Goal: Task Accomplishment & Management: Complete application form

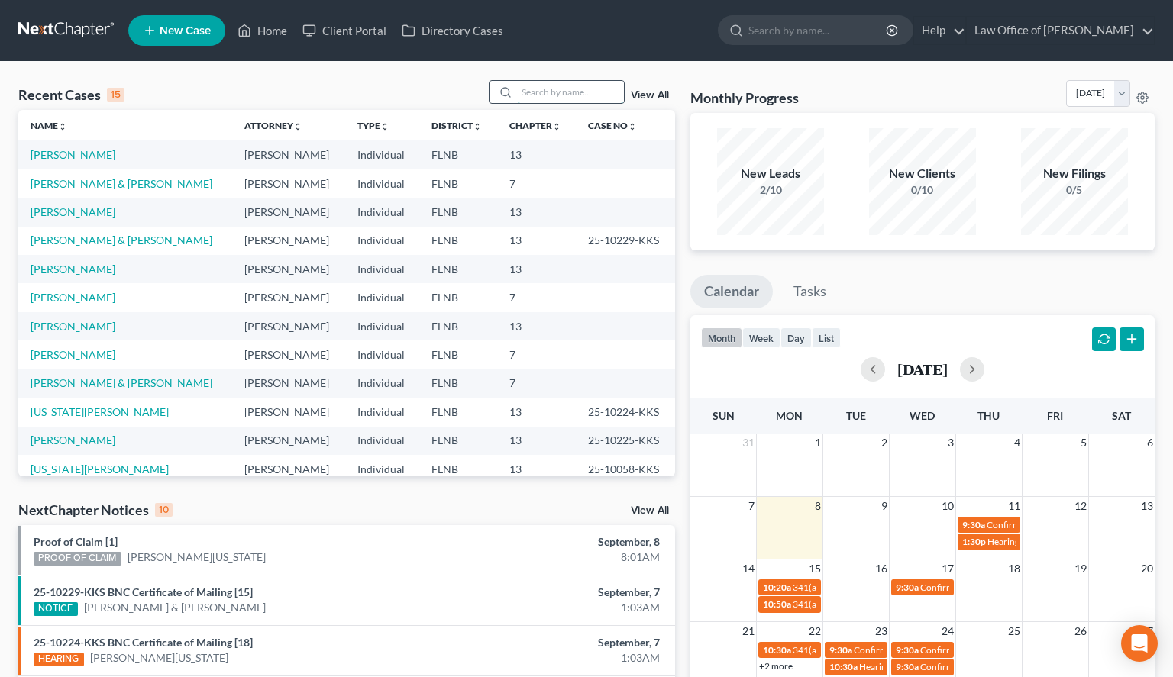
click at [552, 93] on input "search" at bounding box center [570, 92] width 107 height 22
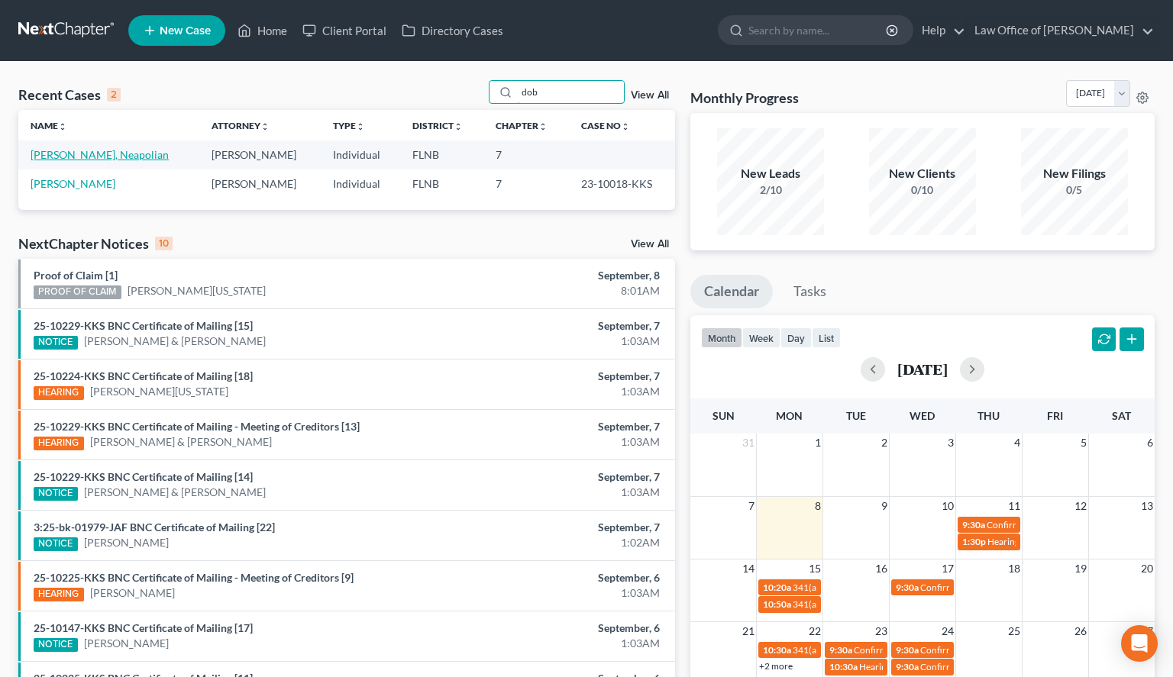
type input "dob"
click at [85, 154] on link "[PERSON_NAME], Neapolian" at bounding box center [100, 154] width 138 height 13
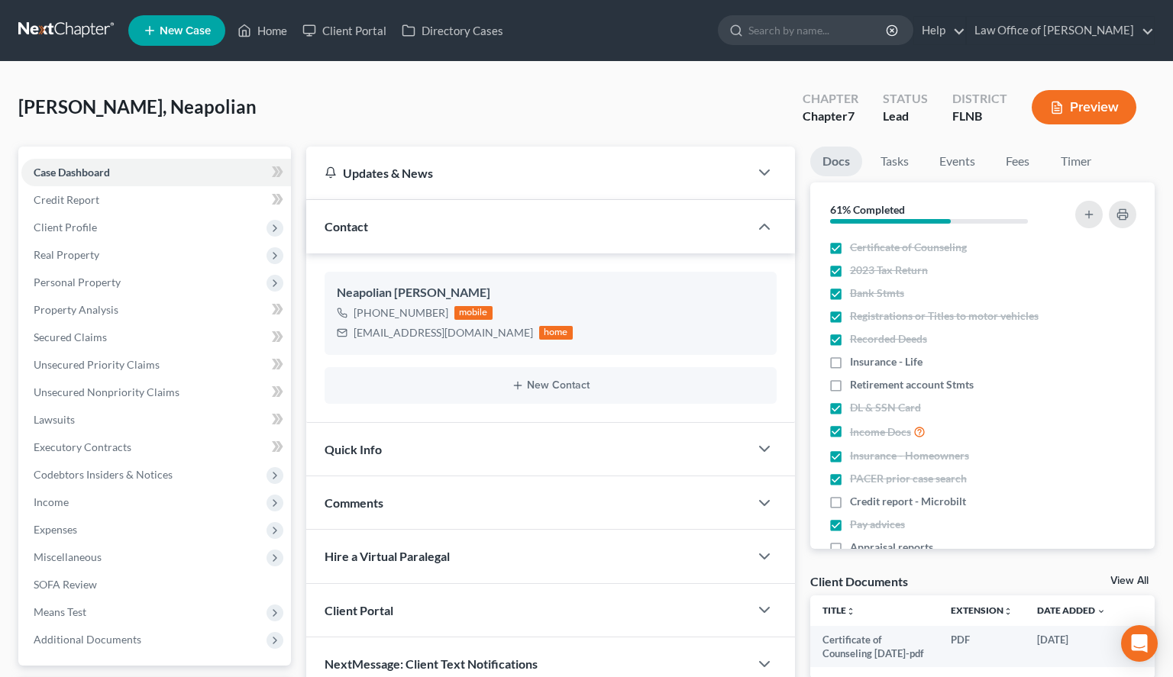
click at [42, 24] on link at bounding box center [67, 30] width 98 height 27
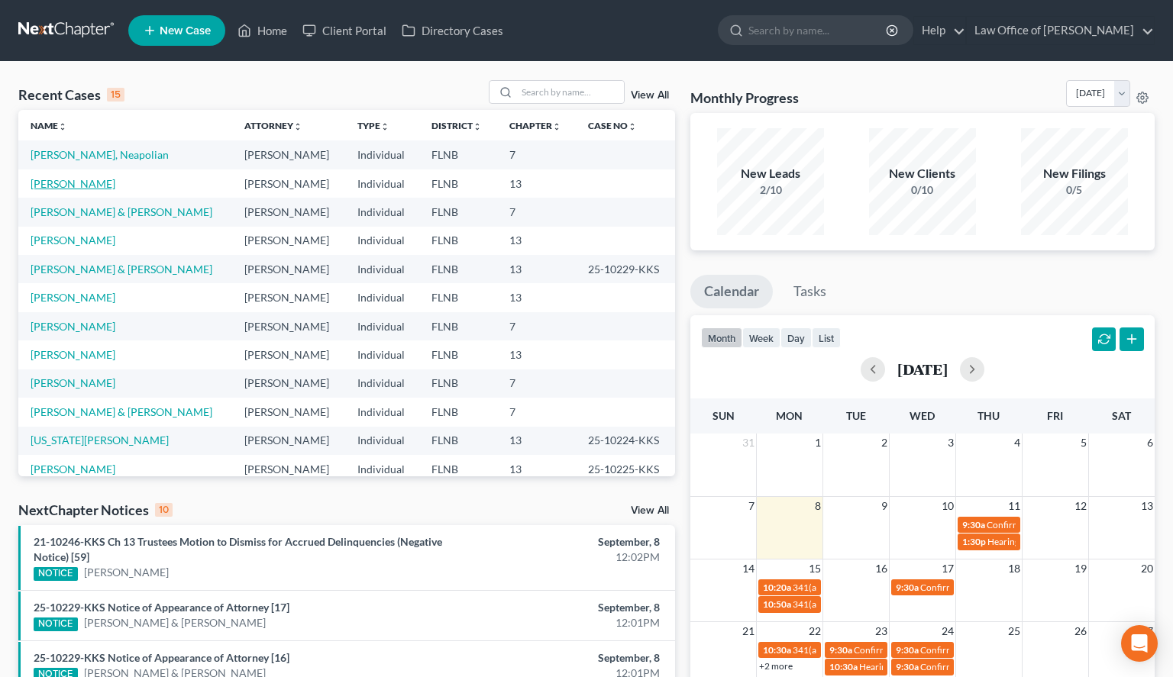
click at [84, 183] on link "[PERSON_NAME]" at bounding box center [73, 183] width 85 height 13
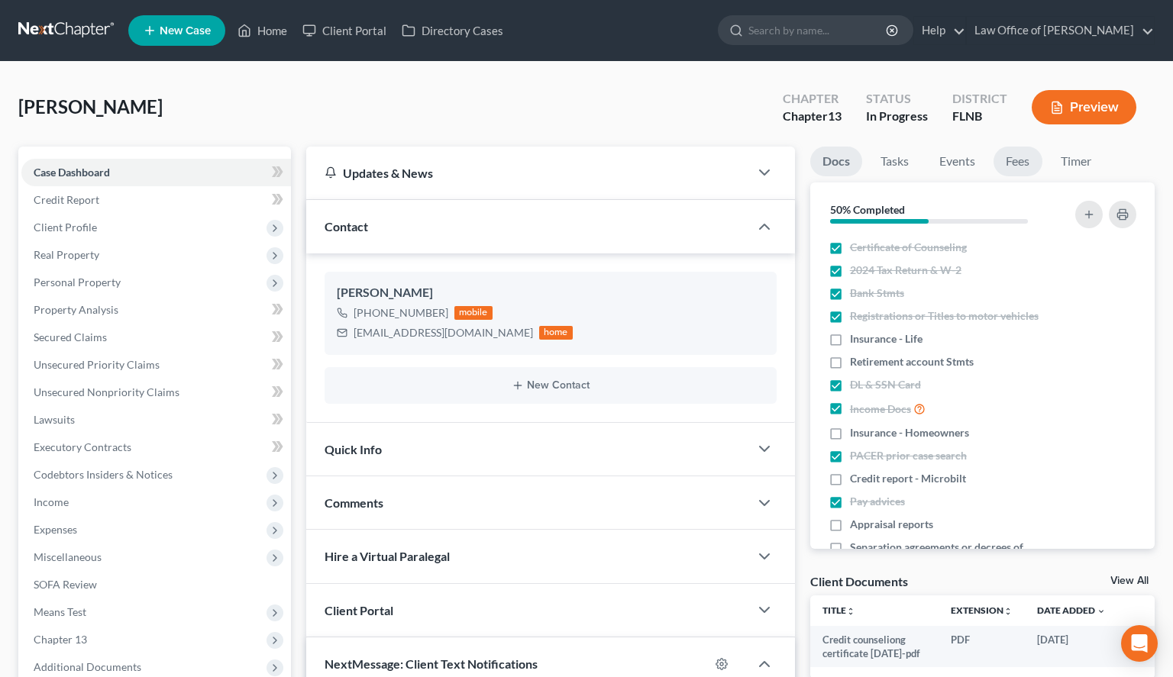
click at [1020, 163] on link "Fees" at bounding box center [1017, 162] width 49 height 30
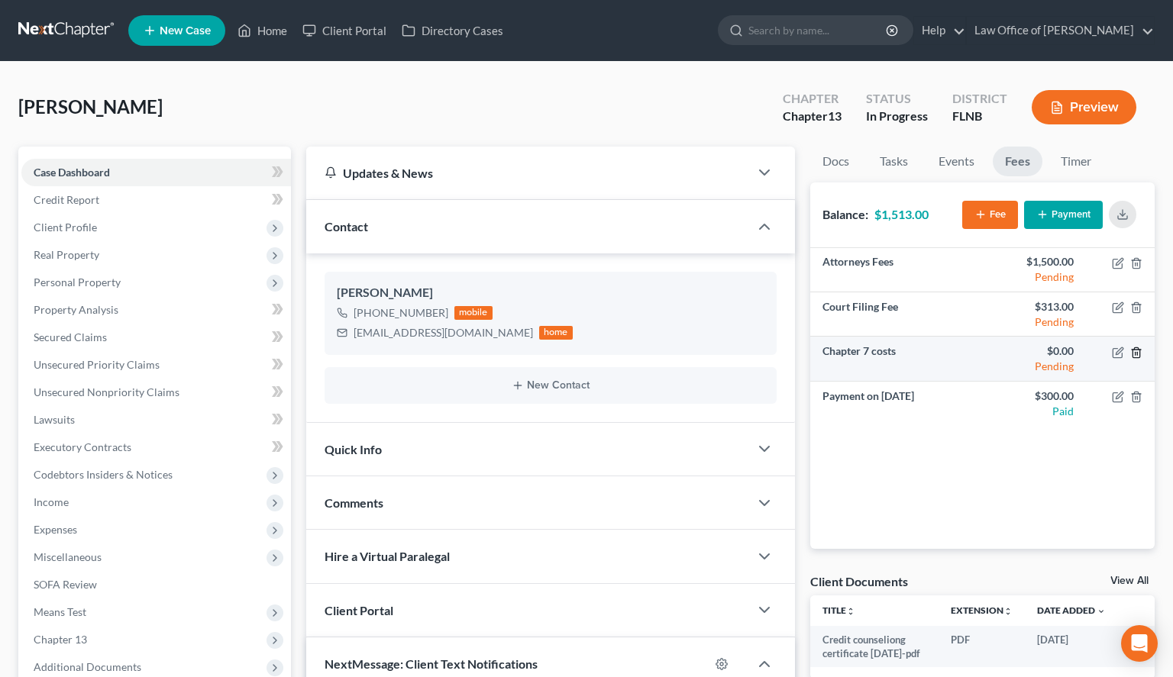
click at [1138, 352] on icon "button" at bounding box center [1136, 353] width 12 height 12
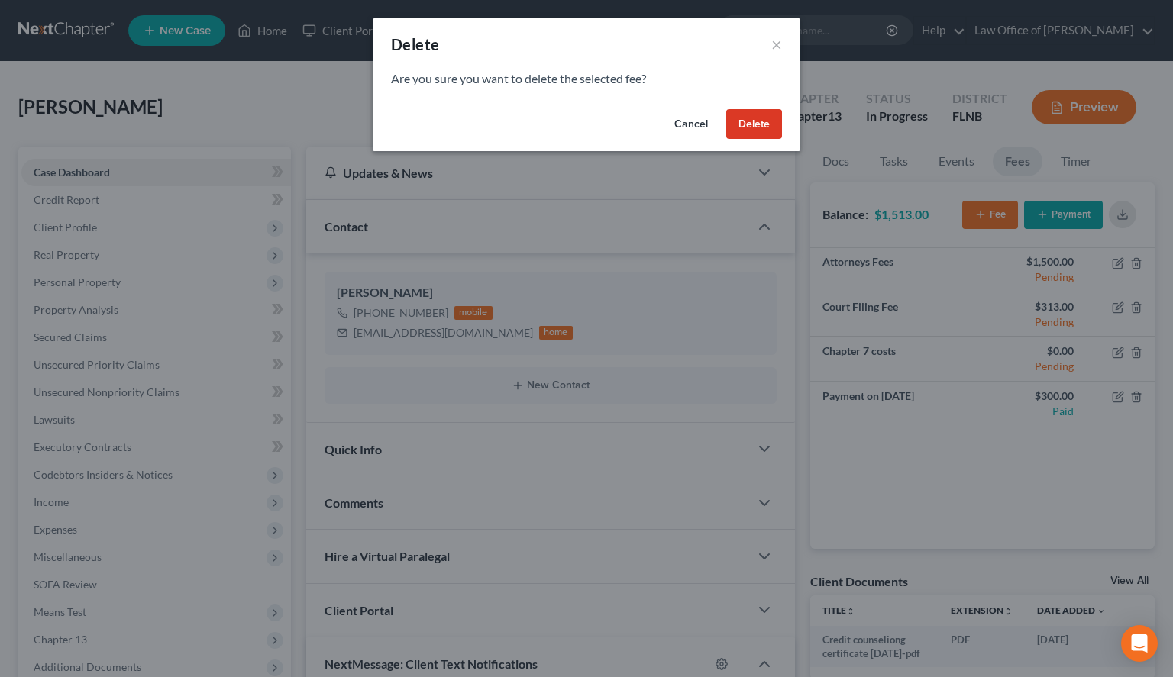
click at [745, 128] on button "Delete" at bounding box center [754, 124] width 56 height 31
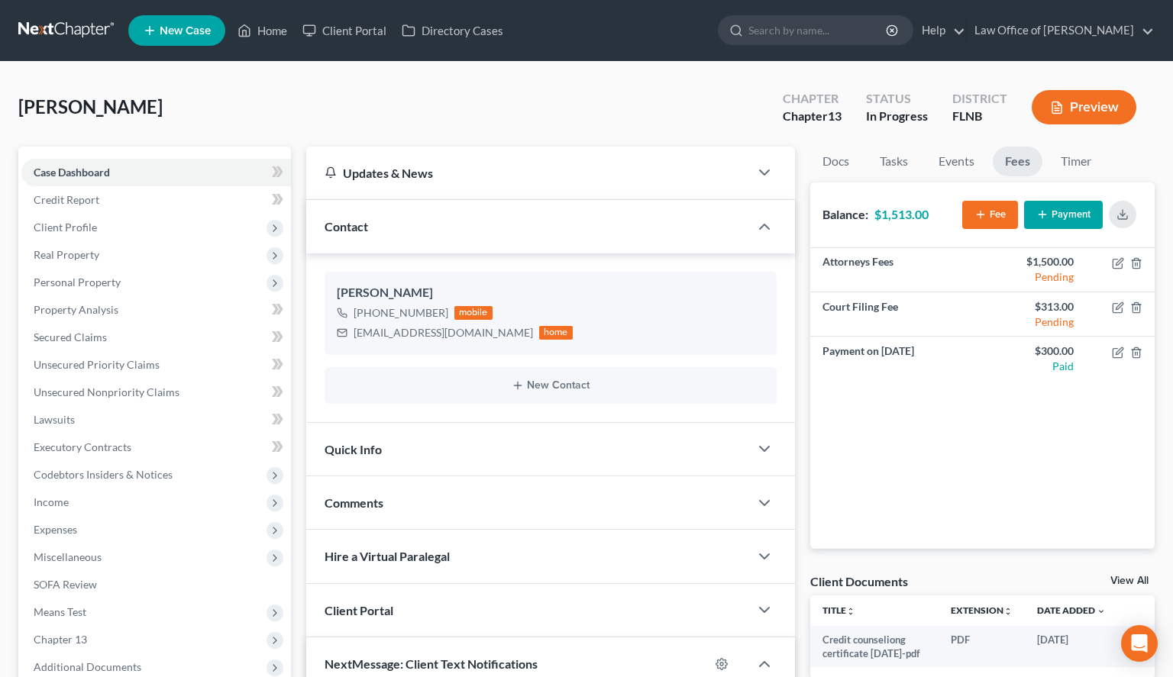
click at [827, 419] on div "Attorneys Fees $1,500.00 Pending Court Filing Fee $313.00 Pending Payment on [D…" at bounding box center [982, 398] width 344 height 301
click at [190, 233] on span "Client Profile" at bounding box center [156, 227] width 270 height 27
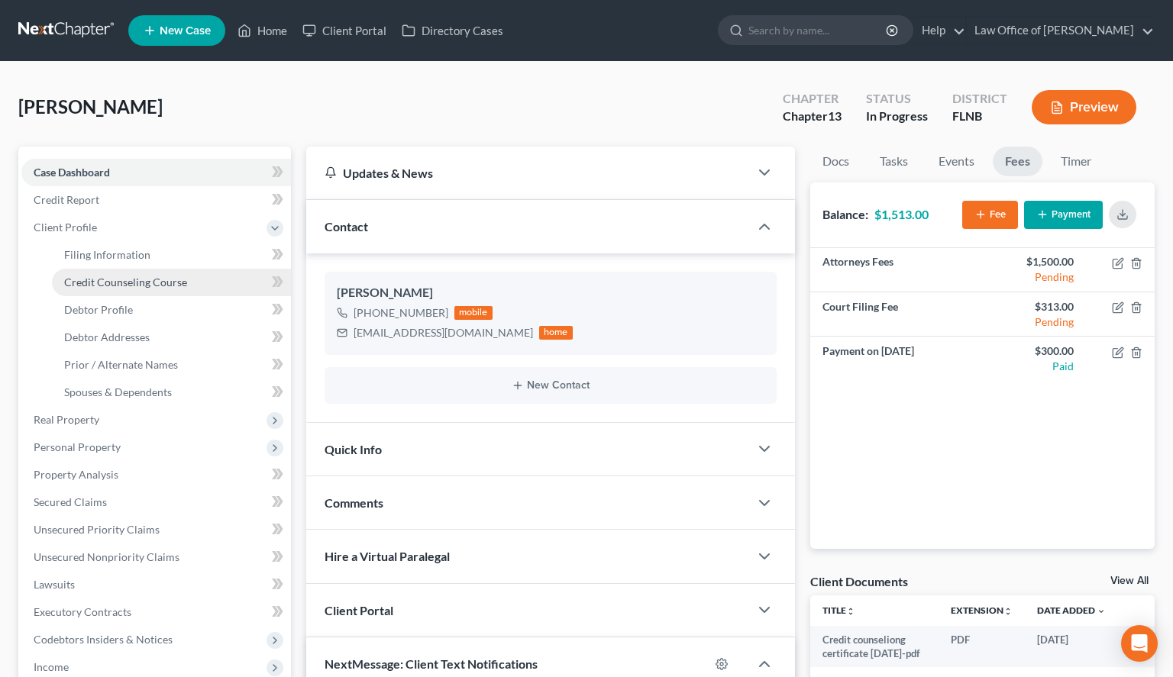
click at [216, 286] on link "Credit Counseling Course" at bounding box center [171, 282] width 239 height 27
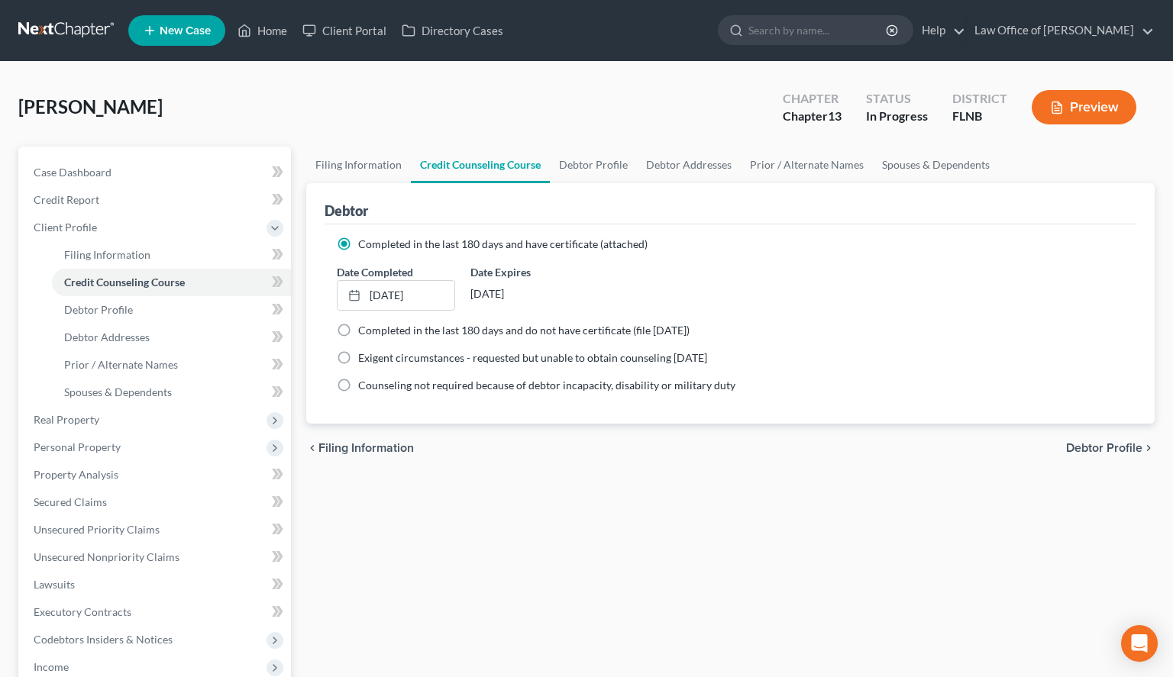
click at [630, 469] on div "chevron_left Filing Information Debtor Profile chevron_right" at bounding box center [730, 448] width 848 height 49
click at [55, 19] on link at bounding box center [67, 30] width 98 height 27
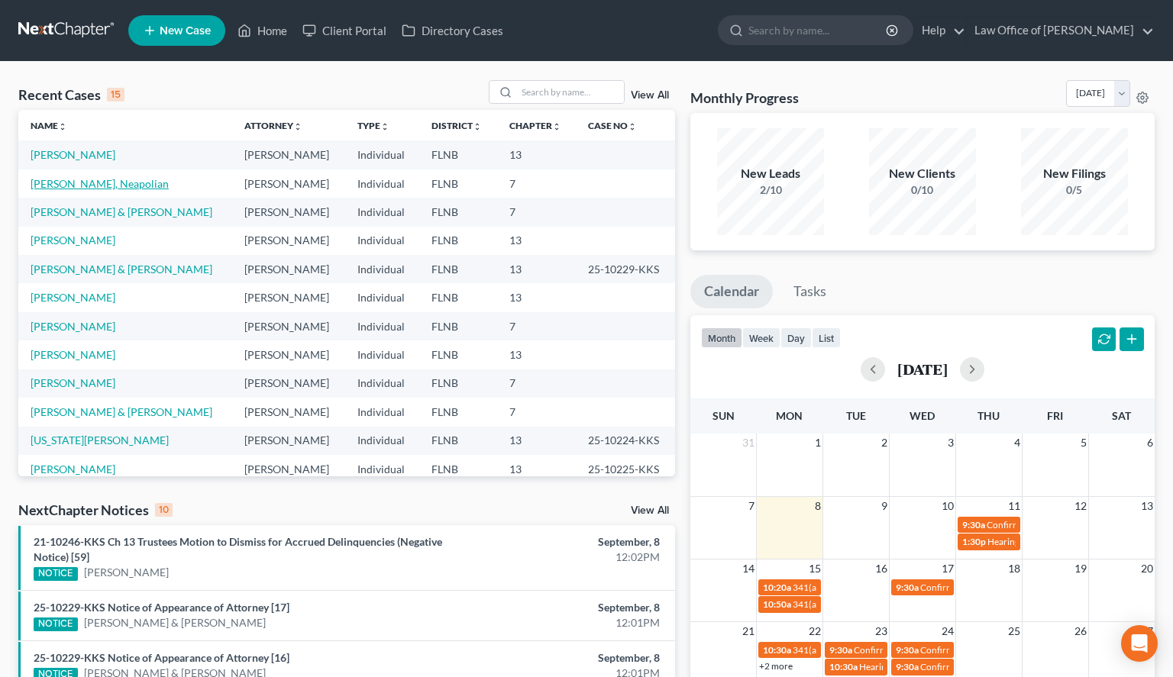
click at [81, 180] on link "[PERSON_NAME], Neapolian" at bounding box center [100, 183] width 138 height 13
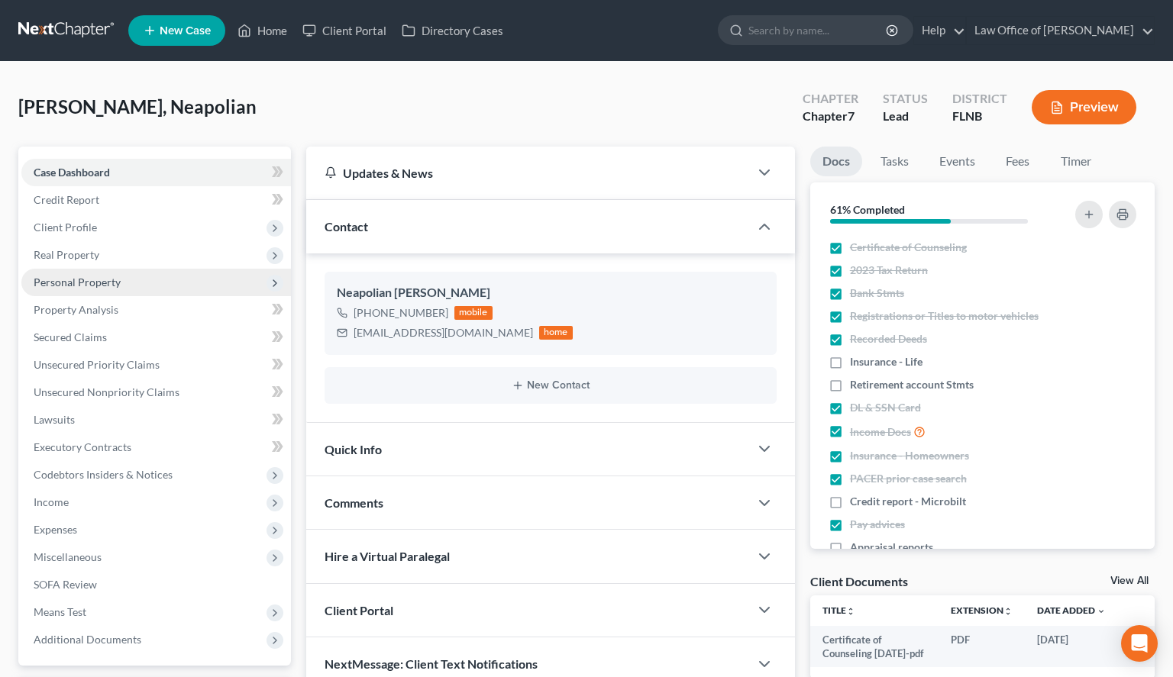
click at [230, 280] on span "Personal Property" at bounding box center [156, 282] width 270 height 27
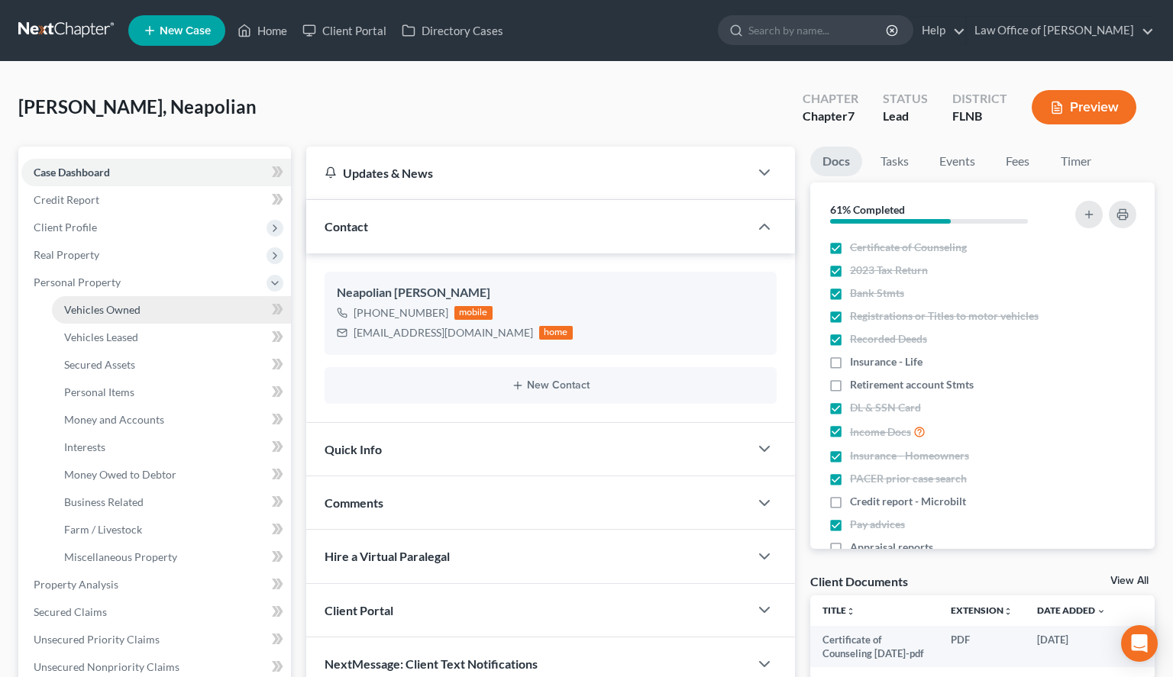
click at [234, 305] on link "Vehicles Owned" at bounding box center [171, 309] width 239 height 27
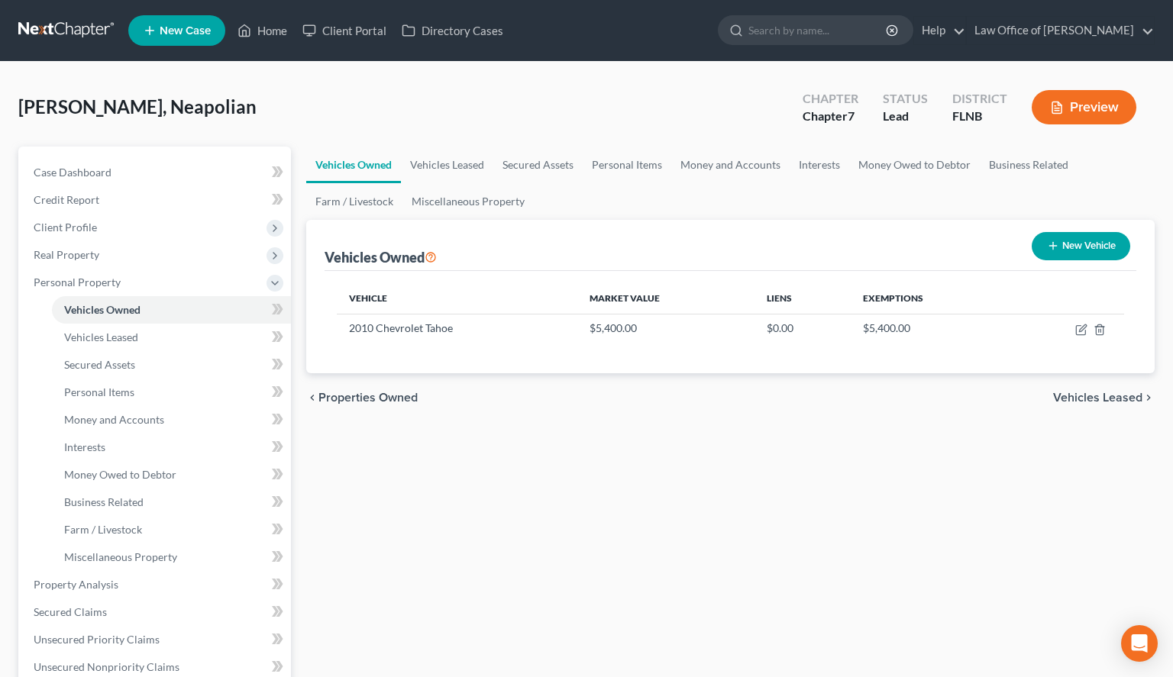
click at [1107, 242] on button "New Vehicle" at bounding box center [1081, 246] width 99 height 28
select select "0"
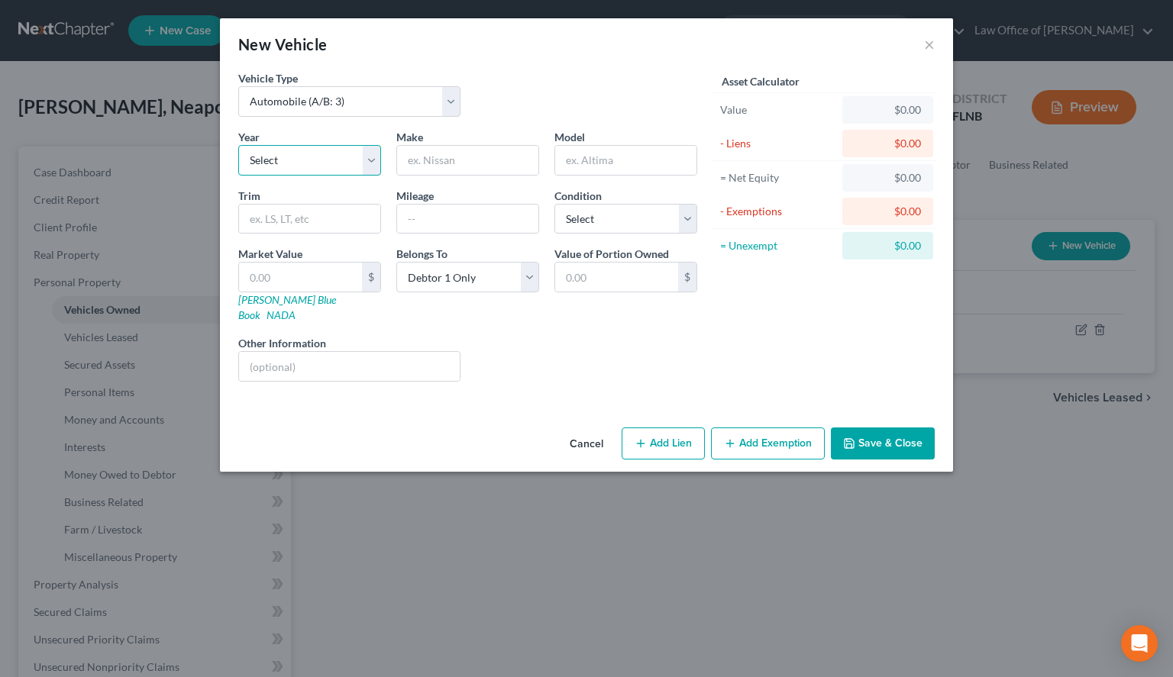
click at [238, 145] on select "Select 2026 2025 2024 2023 2022 2021 2020 2019 2018 2017 2016 2015 2014 2013 20…" at bounding box center [309, 160] width 143 height 31
select select "2"
click option "2024" at bounding box center [0, 0] width 0 height 0
click at [484, 159] on input "text" at bounding box center [467, 160] width 141 height 29
click at [745, 350] on div "Asset Calculator Value $0.00 - Liens $0.00 = Net Equity $0.00 - Exemptions $0.0…" at bounding box center [823, 232] width 237 height 324
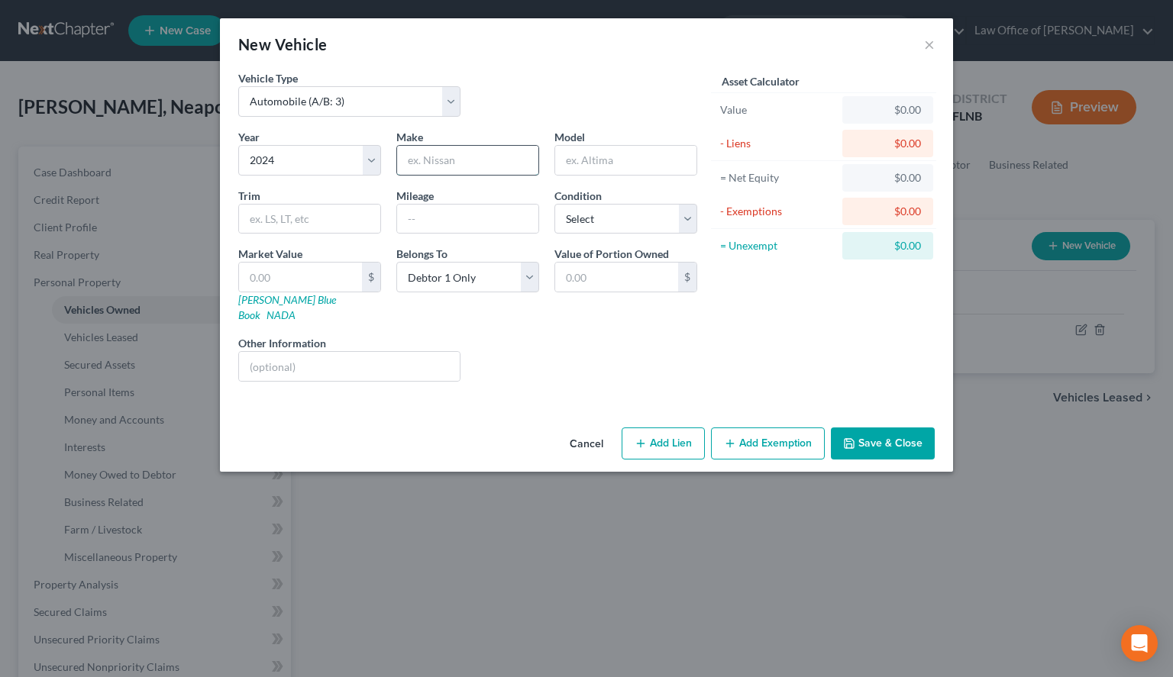
click at [461, 159] on input "text" at bounding box center [467, 160] width 141 height 29
type input "Toyota"
type input "Camery"
click at [554, 204] on select "Select Excellent Very Good Good Fair Poor" at bounding box center [625, 219] width 143 height 31
select select "2"
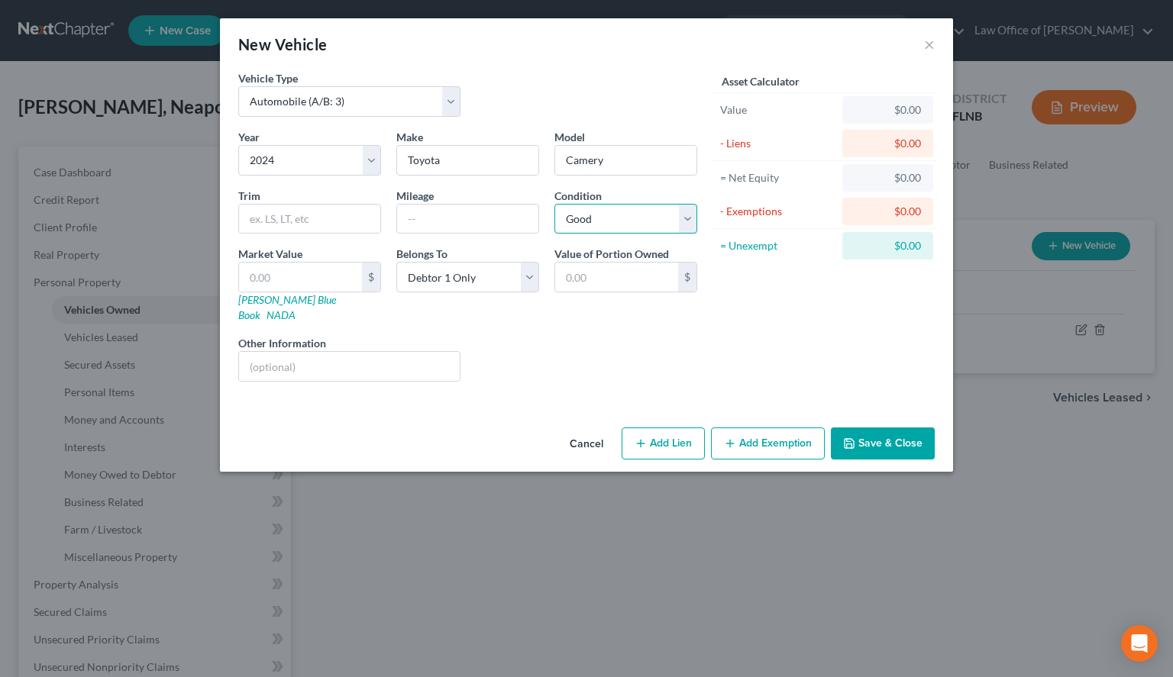
click option "Good" at bounding box center [0, 0] width 0 height 0
click at [436, 223] on input "text" at bounding box center [467, 219] width 141 height 29
type input "unknown"
click at [893, 440] on button "Save & Close" at bounding box center [883, 444] width 104 height 32
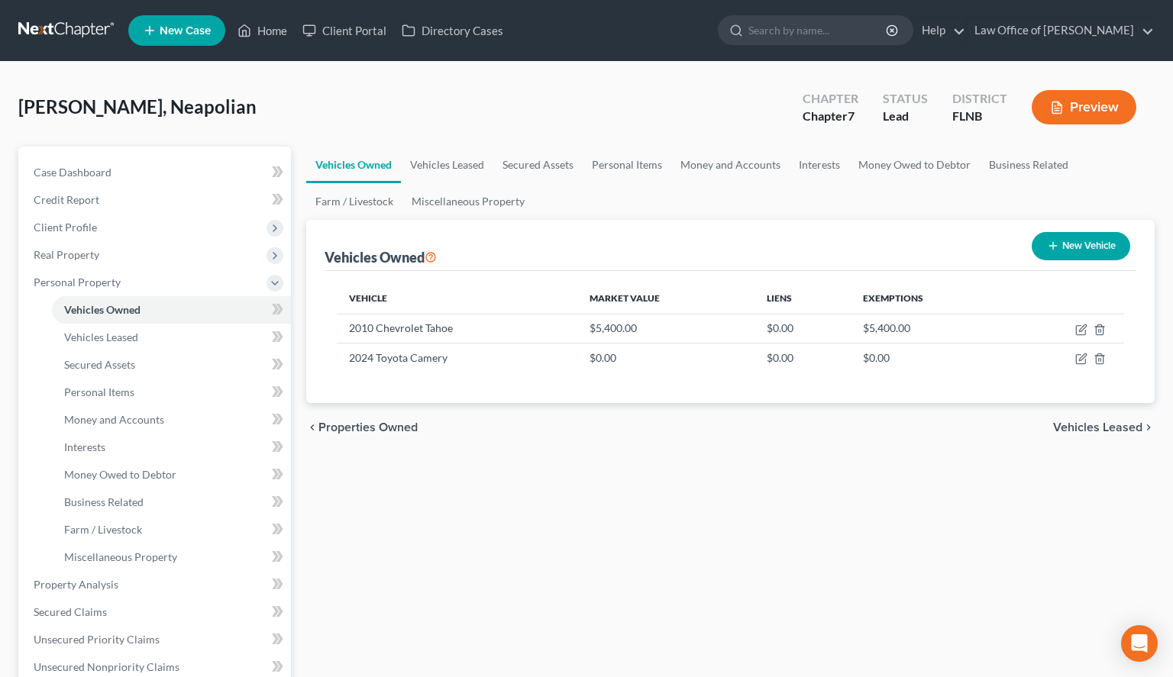
click at [36, 37] on link at bounding box center [67, 30] width 98 height 27
